Goal: Find specific page/section: Find specific page/section

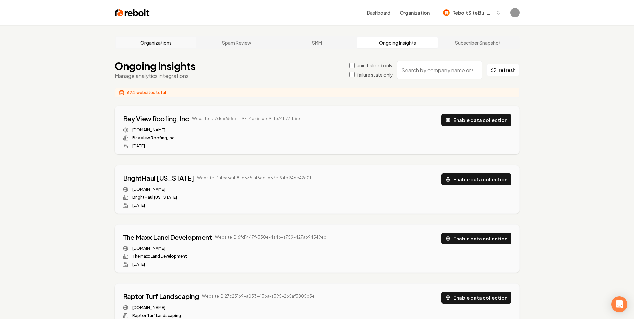
click at [156, 44] on link "Organizations" at bounding box center [156, 42] width 81 height 11
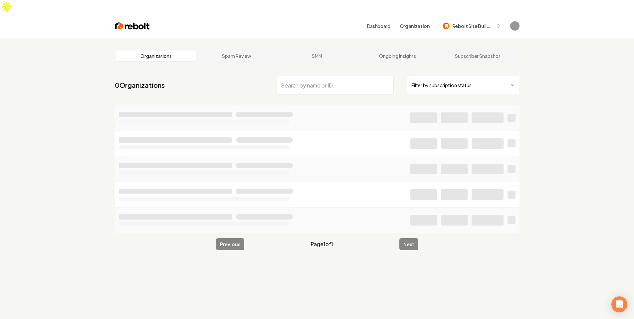
click at [356, 76] on input "search" at bounding box center [335, 85] width 117 height 19
type input "df337d58-5d9a-4ad0-b130-bdde48ac2bb4"
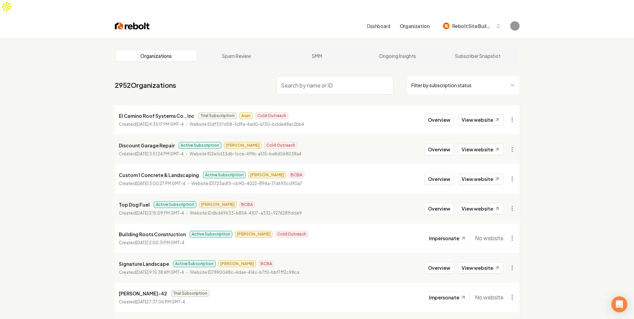
click at [344, 76] on input "search" at bounding box center [335, 85] width 117 height 19
paste input "El Camino Roof Systems"
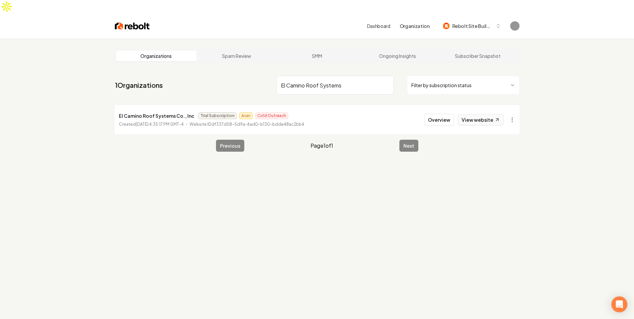
type input "El Camino Roof Systems"
click at [487, 114] on link "View website" at bounding box center [481, 119] width 46 height 11
